Goal: Information Seeking & Learning: Learn about a topic

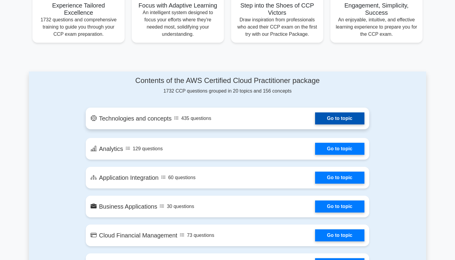
scroll to position [248, 0]
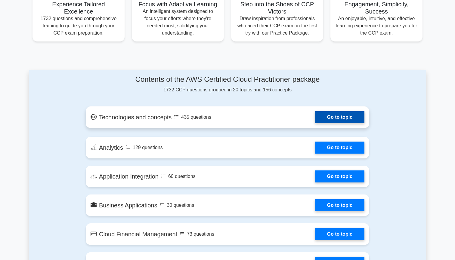
click at [337, 115] on link "Go to topic" at bounding box center [339, 117] width 49 height 12
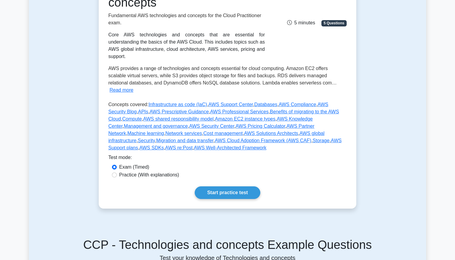
scroll to position [100, 0]
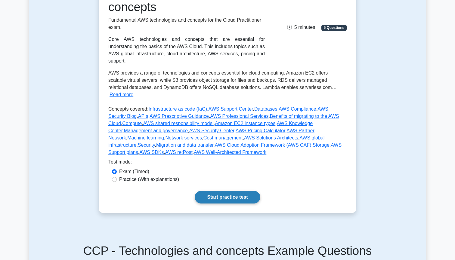
click at [229, 191] on link "Start practice test" at bounding box center [227, 197] width 65 height 13
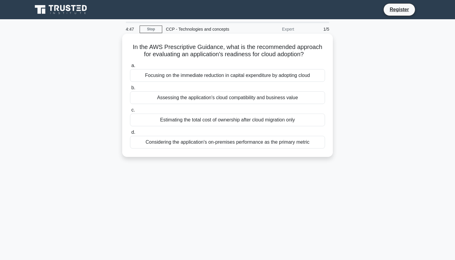
click at [231, 94] on div "Assessing the application's cloud compatibility and business value" at bounding box center [227, 97] width 195 height 13
click at [130, 90] on input "b. Assessing the application's cloud compatibility and business value" at bounding box center [130, 88] width 0 height 4
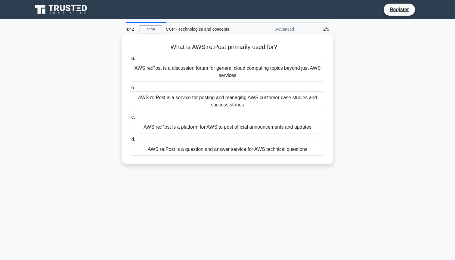
click at [226, 72] on div "AWS re:Post is a discussion forum for general cloud computing topics beyond jus…" at bounding box center [227, 72] width 195 height 20
click at [130, 60] on input "a. AWS re:Post is a discussion forum for general cloud computing topics beyond …" at bounding box center [130, 59] width 0 height 4
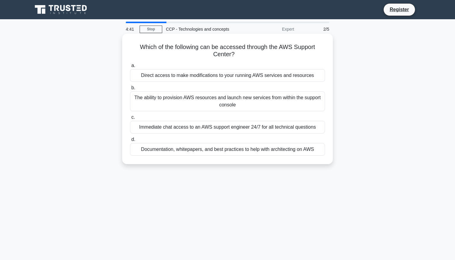
click at [219, 76] on div "Direct access to make modifications to your running AWS services and resources" at bounding box center [227, 75] width 195 height 13
click at [130, 68] on input "a. Direct access to make modifications to your running AWS services and resourc…" at bounding box center [130, 66] width 0 height 4
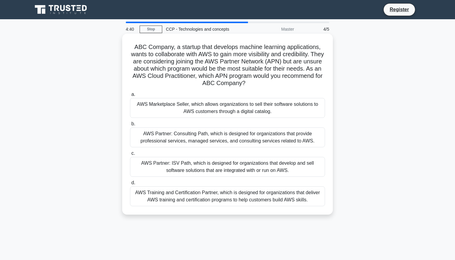
click at [214, 109] on div "AWS Marketplace Seller, which allows organizations to sell their software solut…" at bounding box center [227, 108] width 195 height 20
click at [130, 97] on input "a. AWS Marketplace Seller, which allows organizations to sell their software so…" at bounding box center [130, 95] width 0 height 4
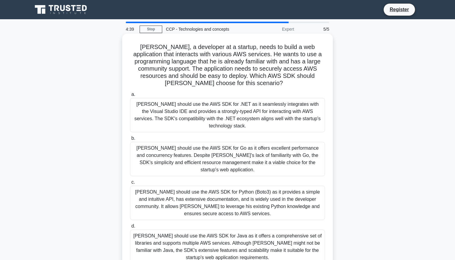
click at [212, 113] on div "[PERSON_NAME] should use the AWS SDK for .NET as it seamlessly integrates with …" at bounding box center [227, 115] width 195 height 34
click at [130, 97] on input "a. [PERSON_NAME] should use the AWS SDK for .NET as it seamlessly integrates wi…" at bounding box center [130, 95] width 0 height 4
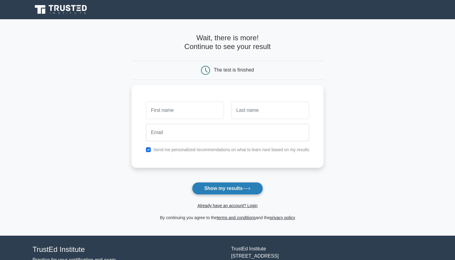
click at [228, 186] on button "Show my results" at bounding box center [227, 188] width 71 height 13
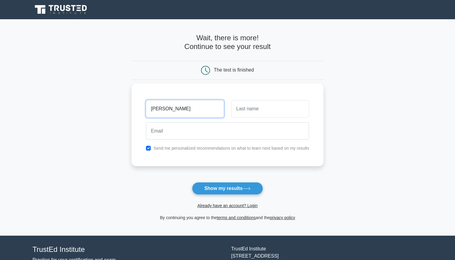
type input "Khushbu"
click at [250, 109] on input "soni" at bounding box center [270, 108] width 78 height 17
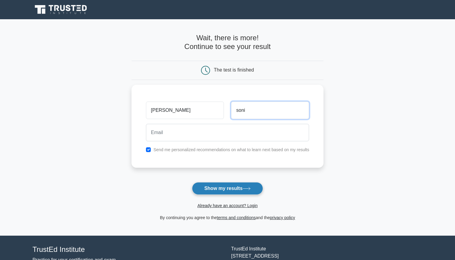
type input "soni"
click at [219, 190] on button "Show my results" at bounding box center [227, 188] width 71 height 13
